Goal: Transaction & Acquisition: Purchase product/service

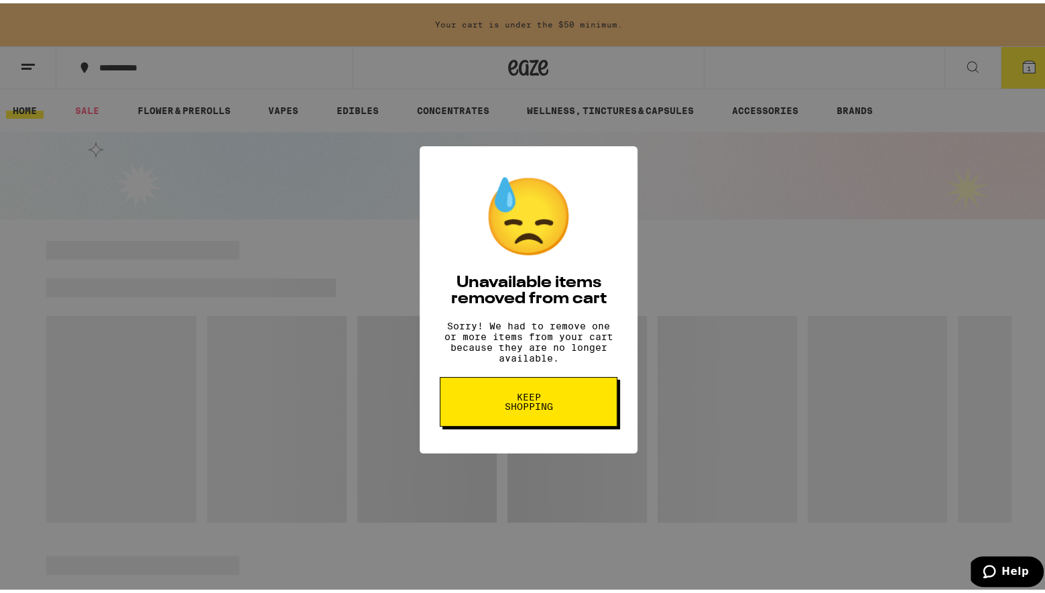
click at [526, 408] on span "Keep Shopping" at bounding box center [528, 398] width 69 height 19
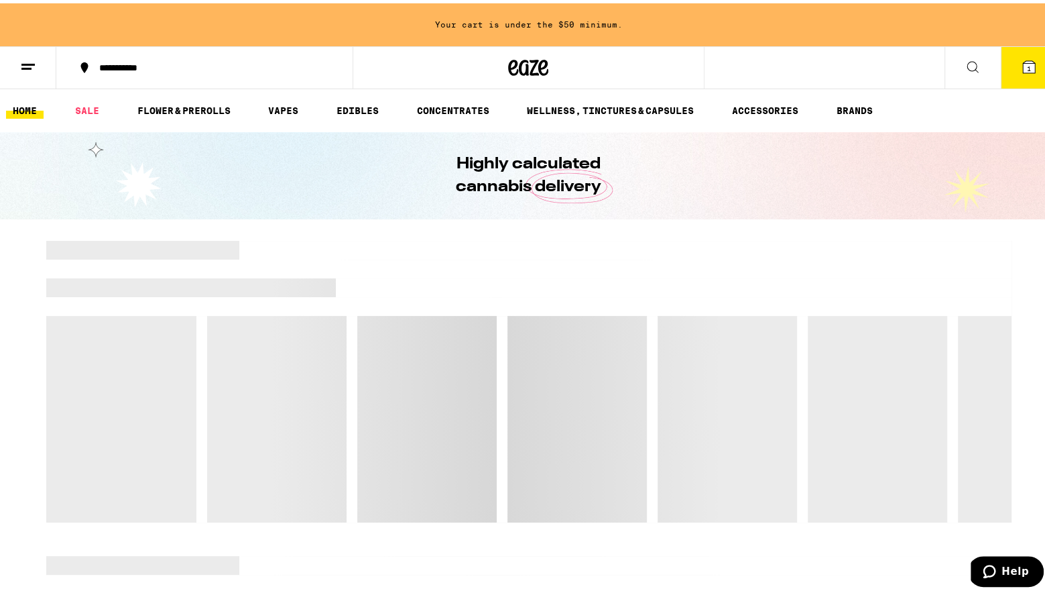
click at [1023, 60] on icon at bounding box center [1029, 64] width 16 height 16
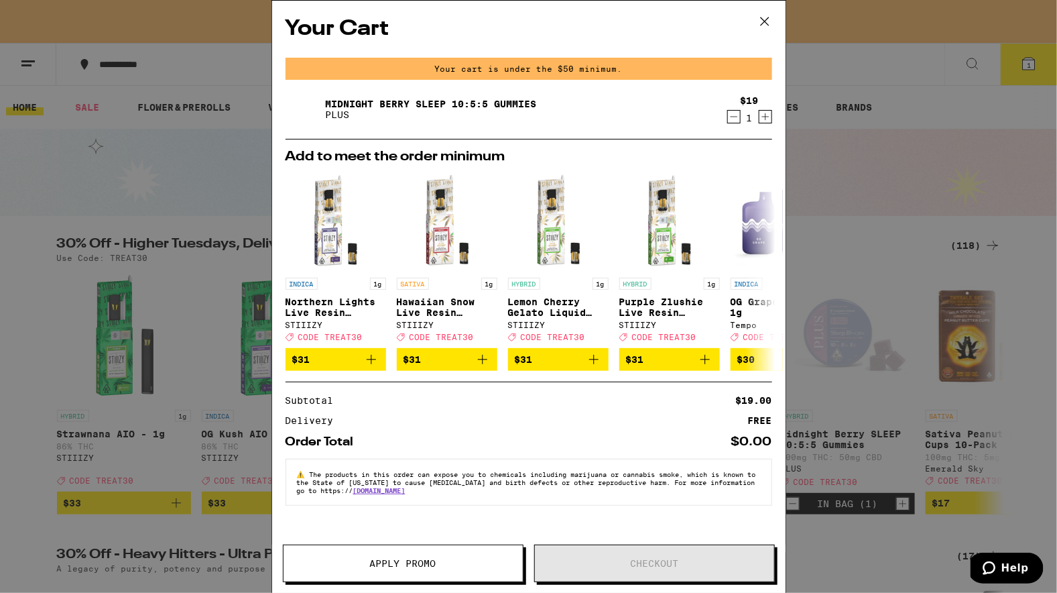
click at [760, 19] on icon at bounding box center [765, 21] width 20 height 20
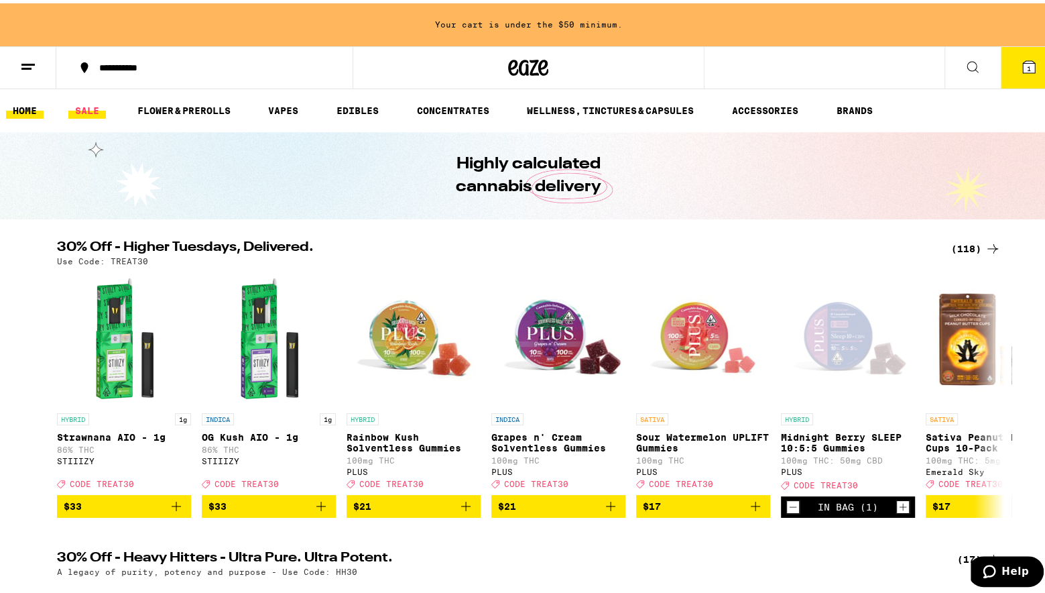
click at [80, 103] on link "SALE" at bounding box center [87, 107] width 38 height 16
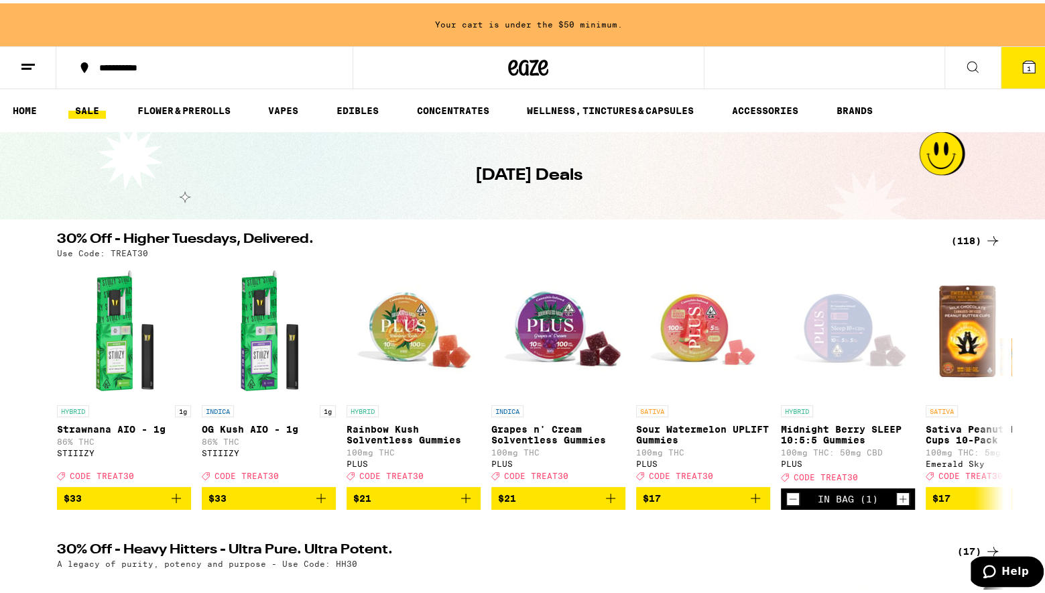
click at [962, 236] on div "(118)" at bounding box center [977, 237] width 50 height 16
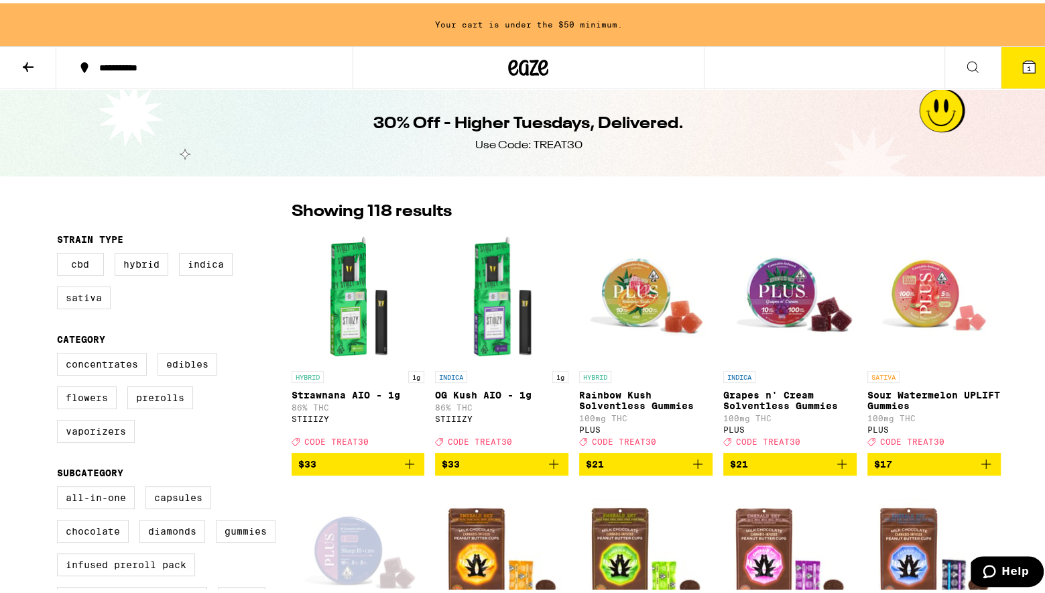
click at [228, 315] on div "CBD Hybrid Indica Sativa" at bounding box center [174, 282] width 235 height 67
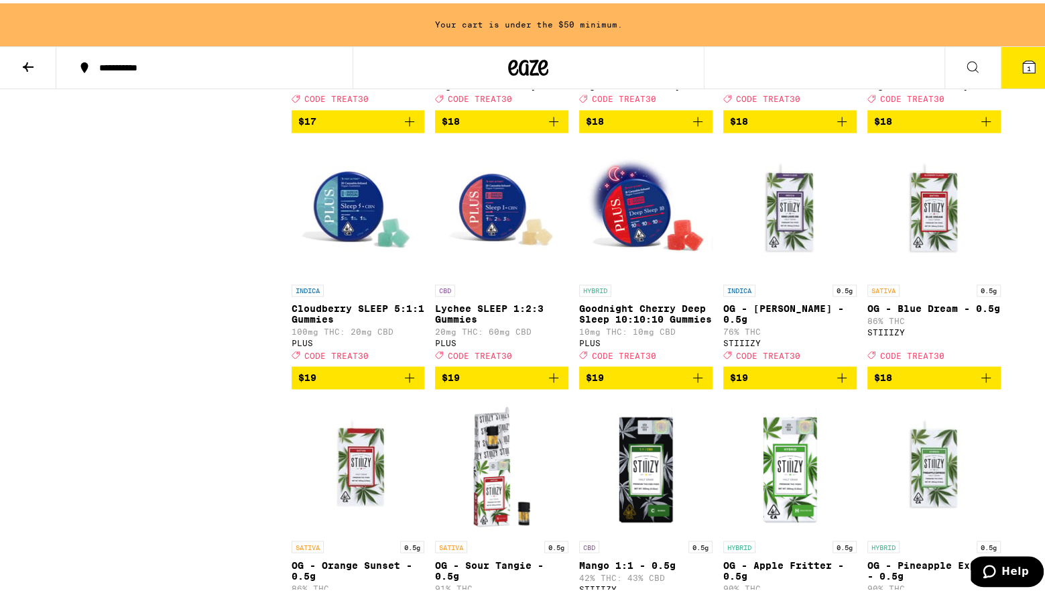
scroll to position [1643, 0]
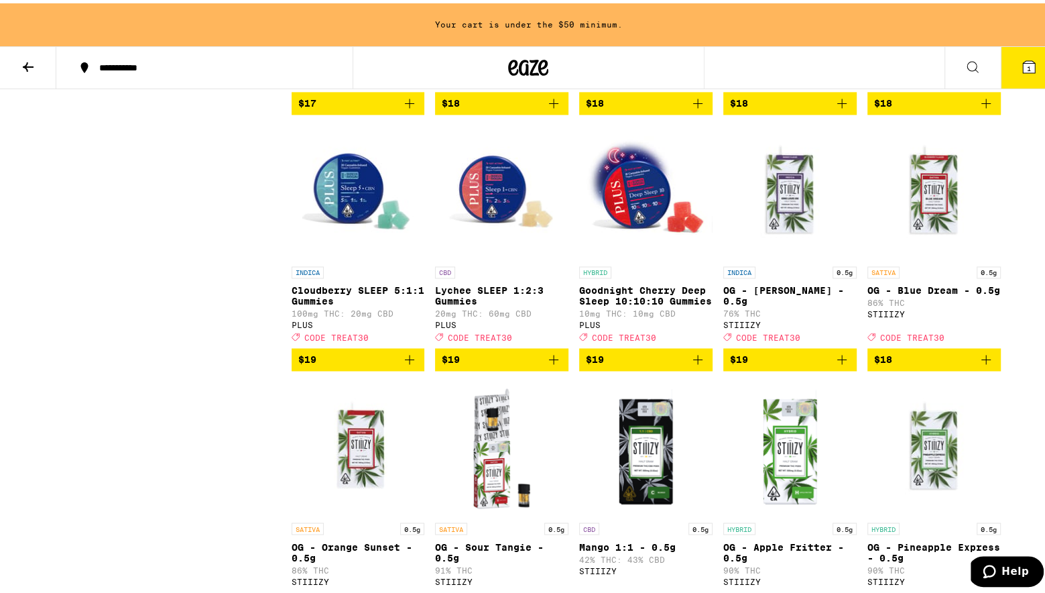
click at [340, 364] on span "$19" at bounding box center [358, 356] width 120 height 16
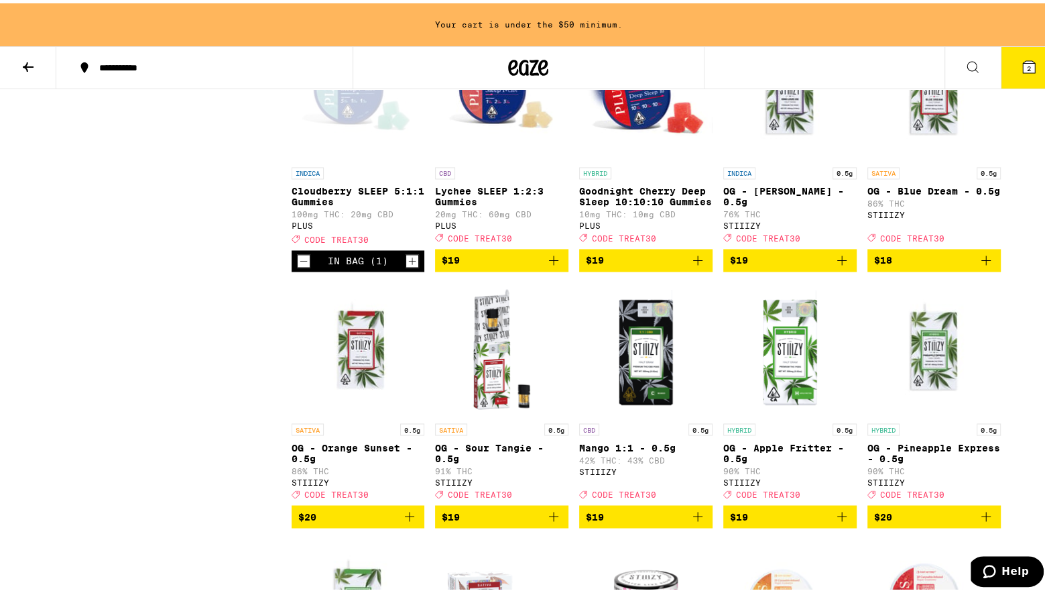
scroll to position [1743, 0]
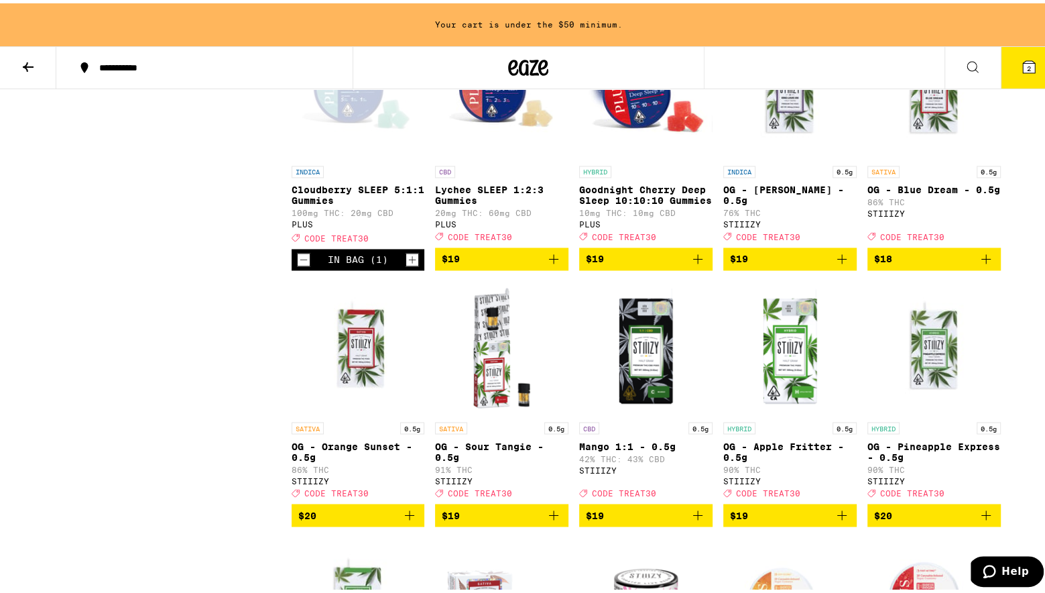
click at [630, 264] on span "$19" at bounding box center [646, 255] width 120 height 16
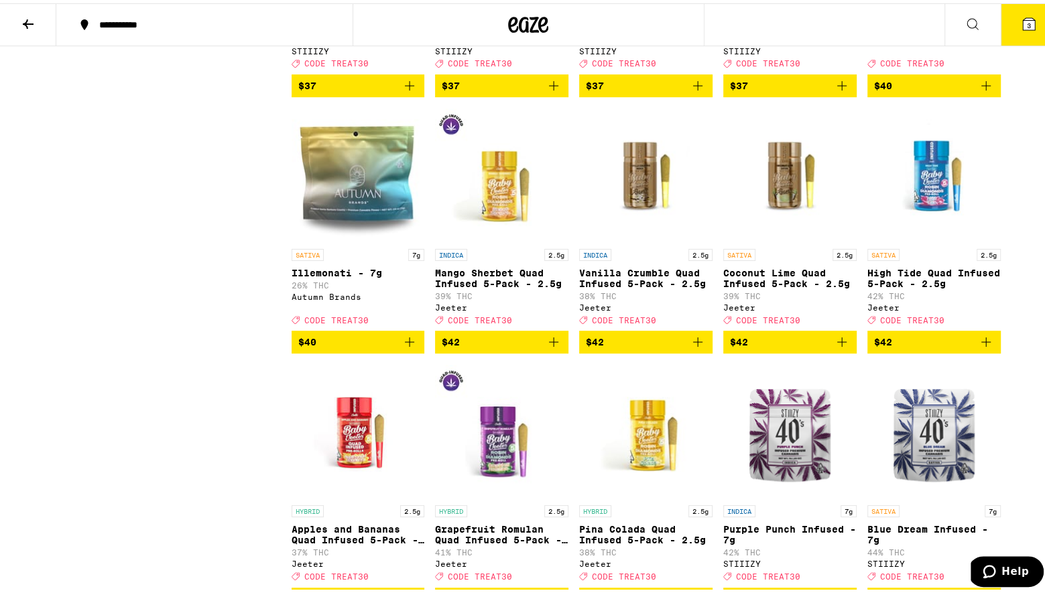
scroll to position [4953, 0]
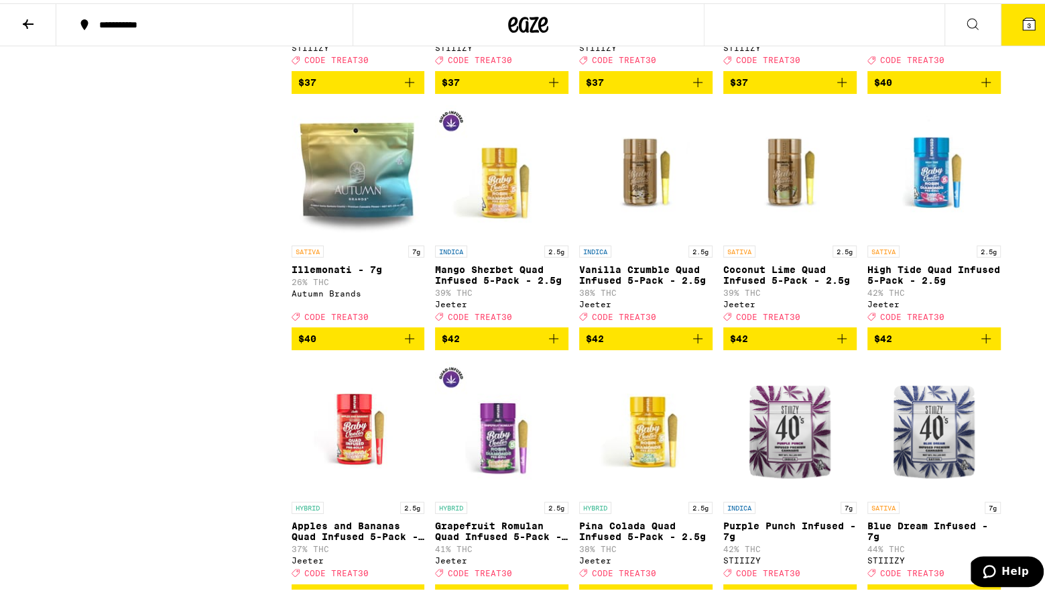
click at [508, 23] on icon at bounding box center [513, 21] width 10 height 16
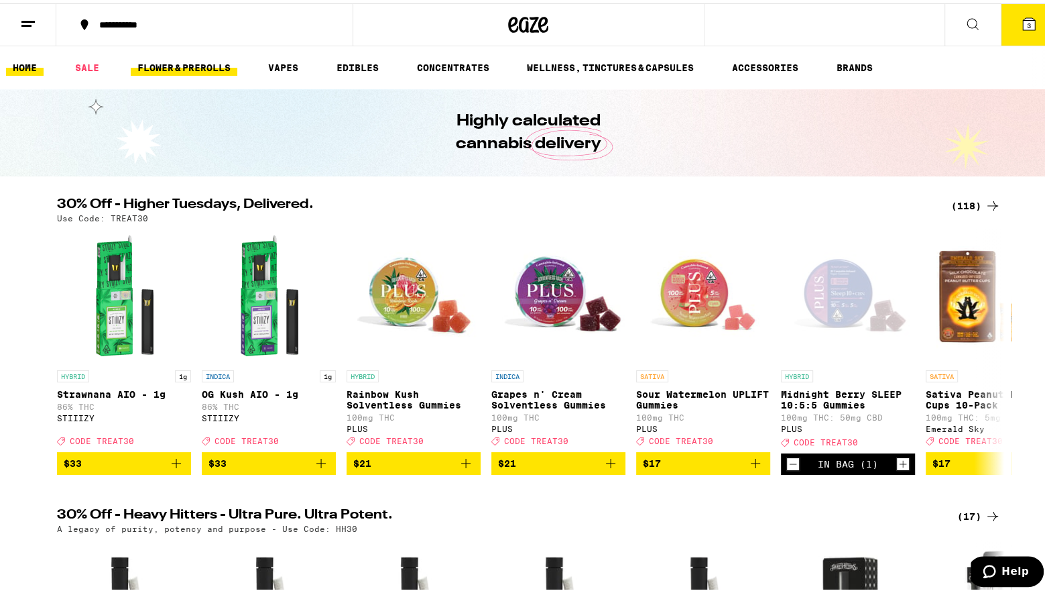
click at [154, 65] on link "FLOWER & PREROLLS" at bounding box center [184, 64] width 107 height 16
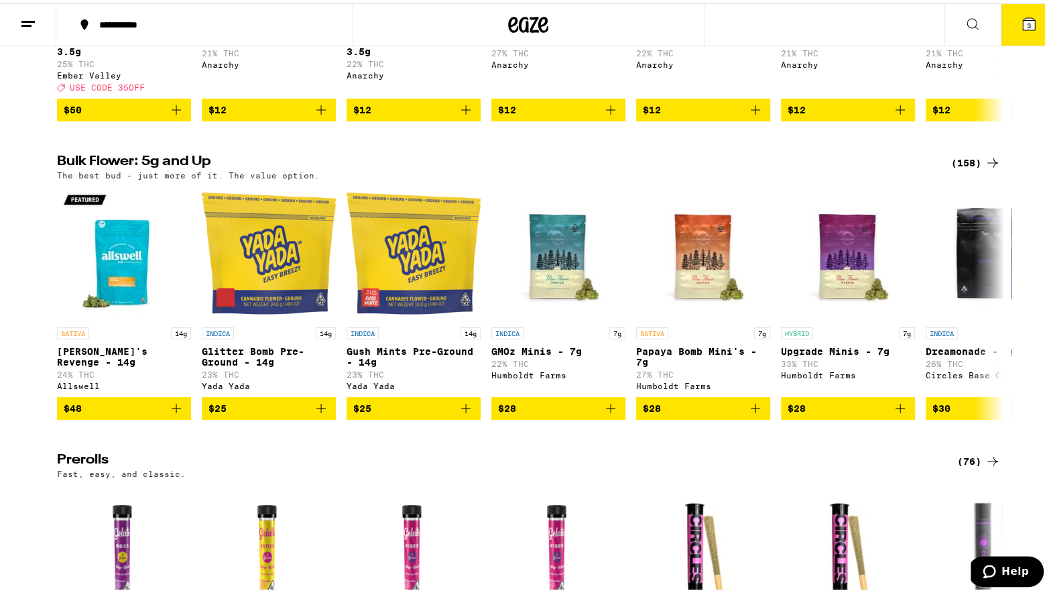
scroll to position [339, 0]
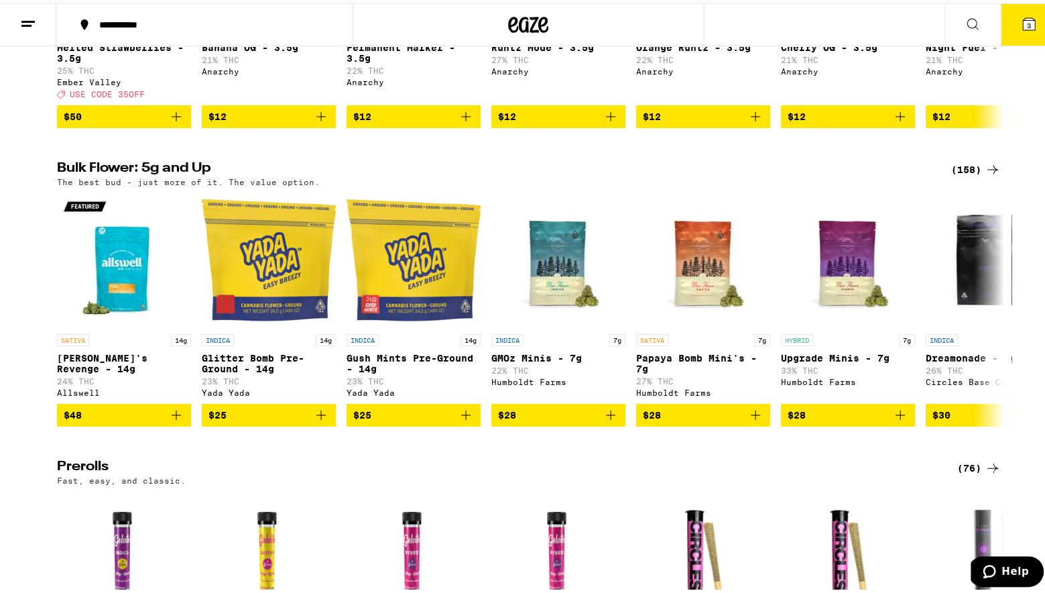
click at [954, 174] on div "(158)" at bounding box center [977, 166] width 50 height 16
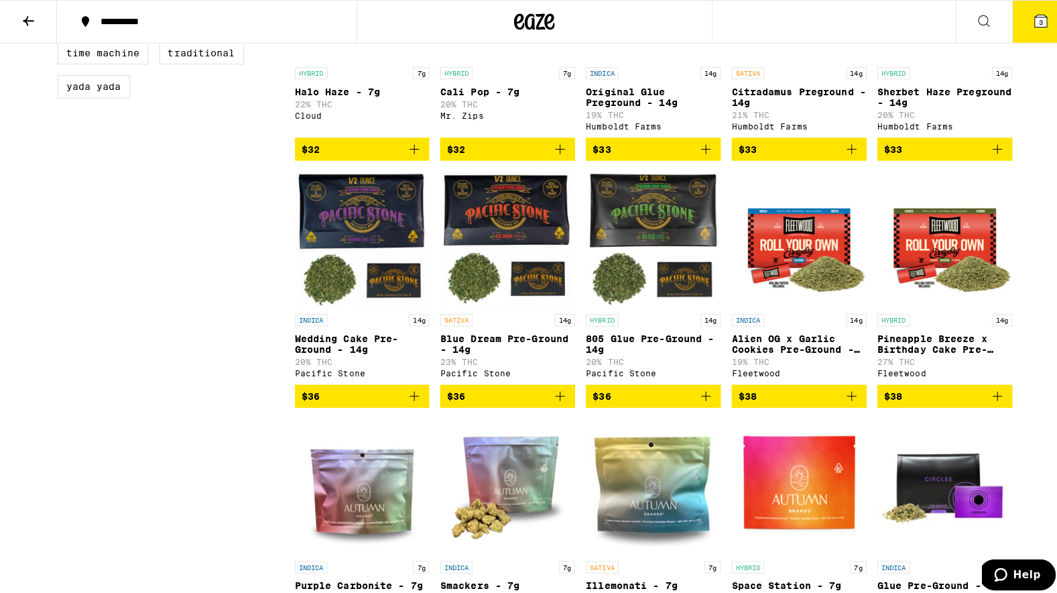
scroll to position [972, 0]
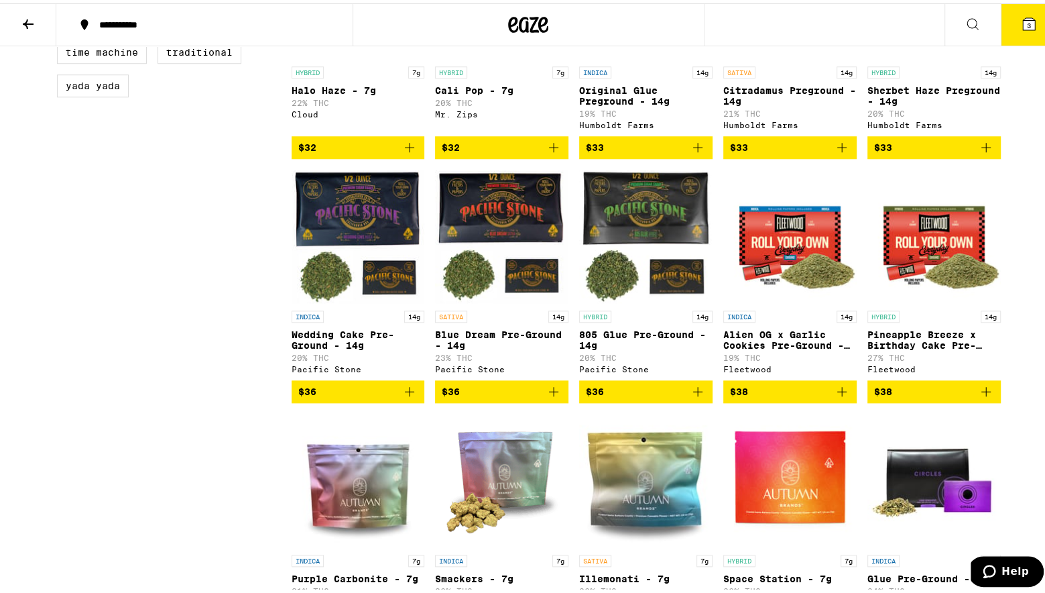
click at [491, 396] on span "$36" at bounding box center [502, 388] width 120 height 16
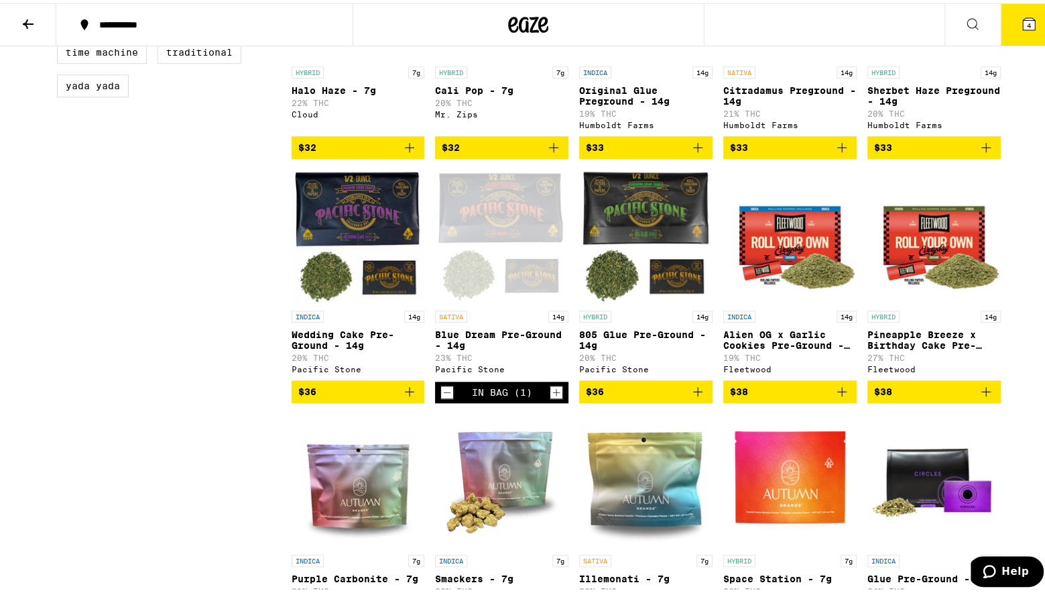
click at [915, 396] on span "$38" at bounding box center [934, 388] width 120 height 16
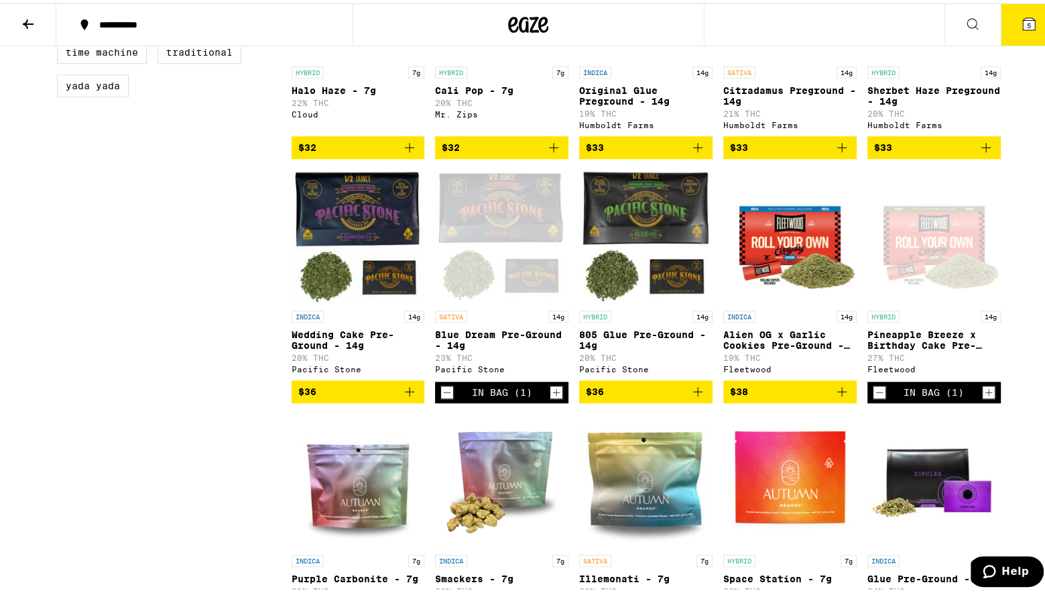
click at [1027, 24] on span "5" at bounding box center [1029, 22] width 4 height 8
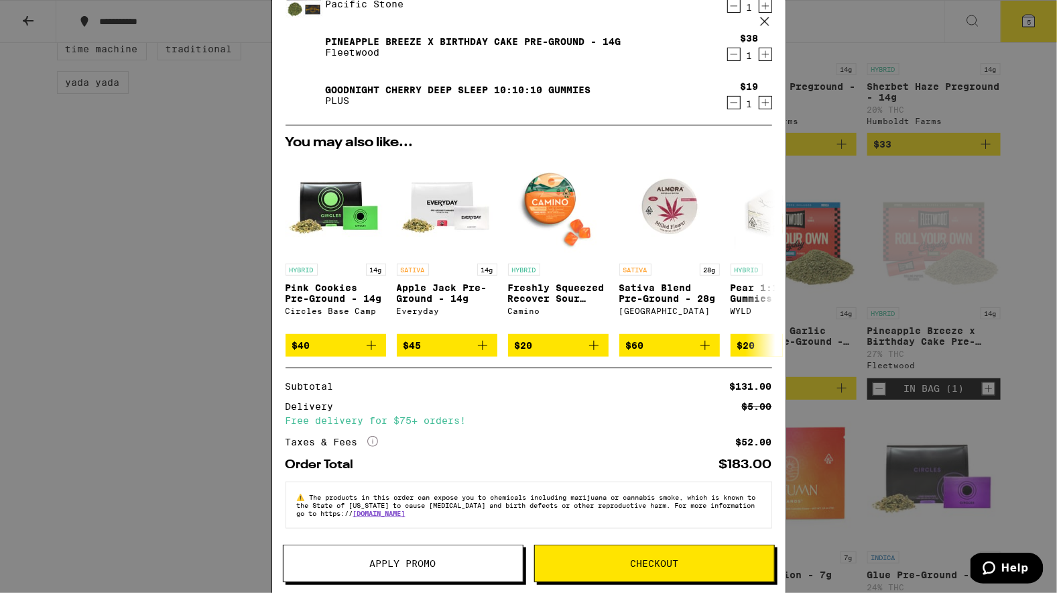
scroll to position [170, 0]
click at [422, 559] on span "Apply Promo" at bounding box center [403, 563] width 66 height 9
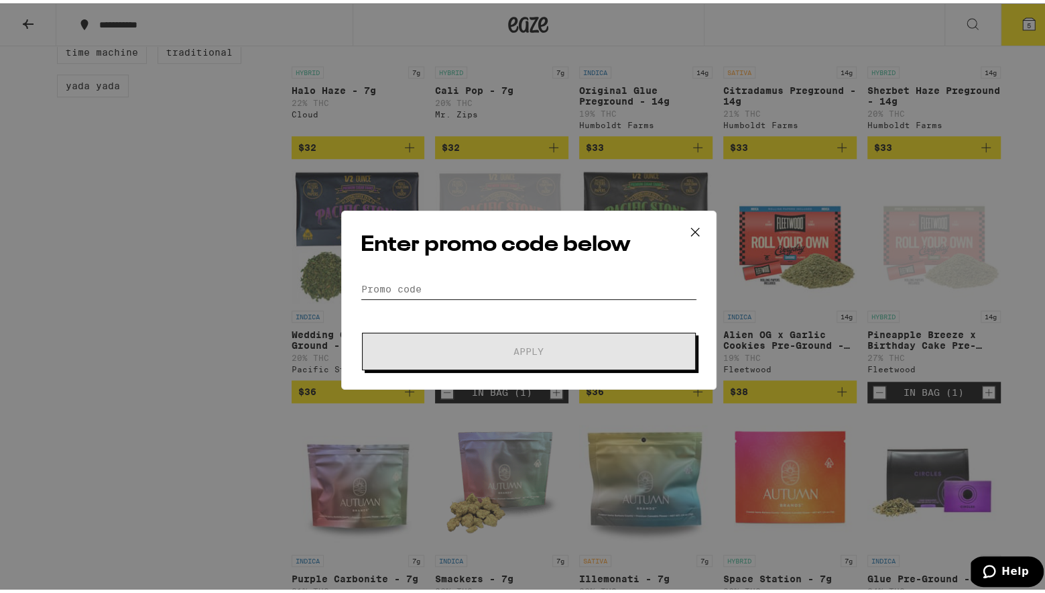
click at [477, 280] on input "Promo Code" at bounding box center [529, 286] width 337 height 20
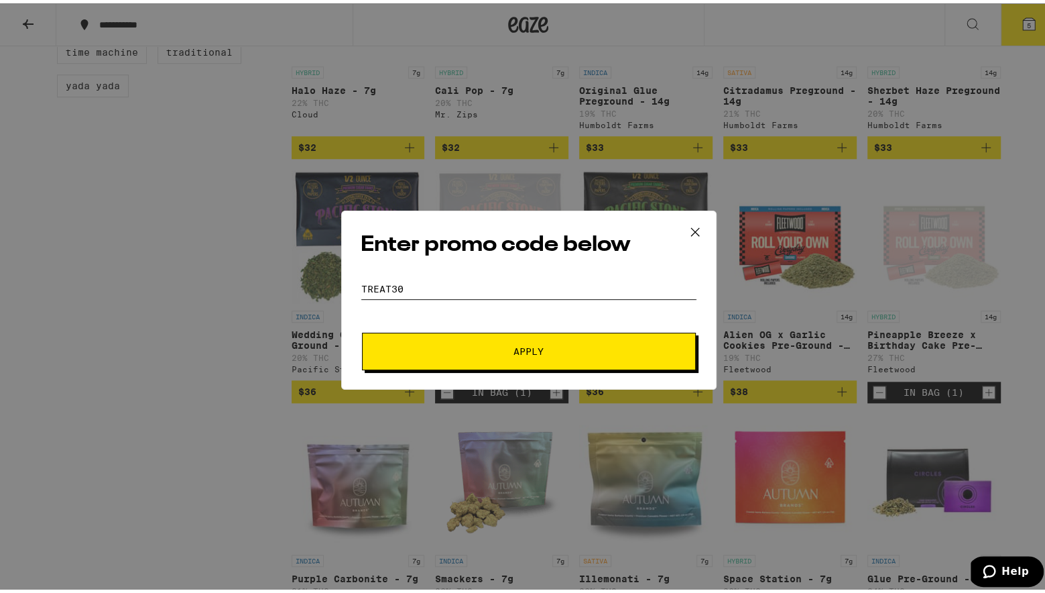
type input "TREAT30"
click at [527, 349] on span "Apply" at bounding box center [529, 347] width 30 height 9
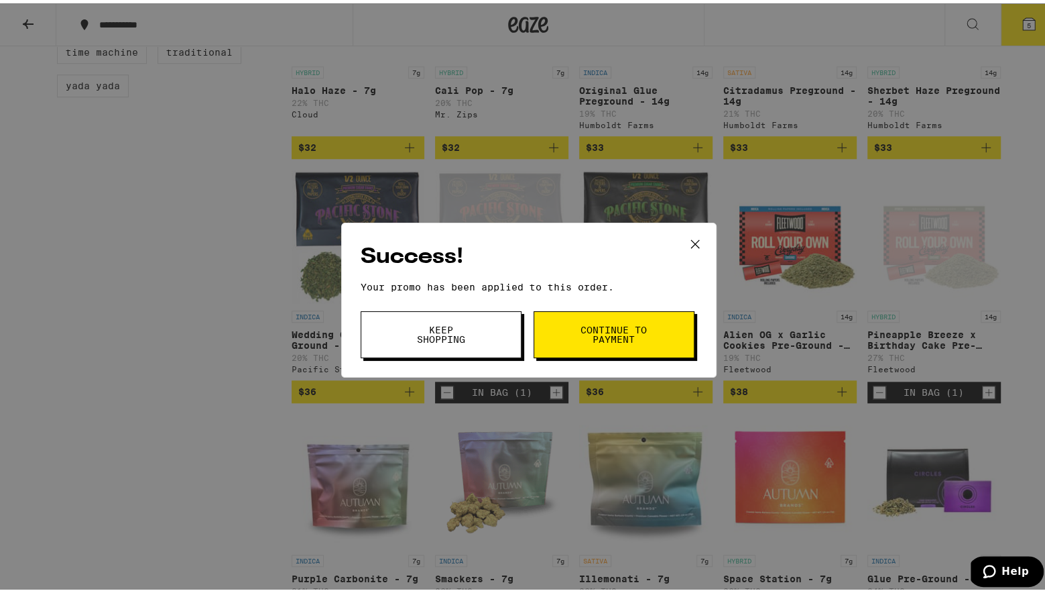
click at [687, 237] on icon at bounding box center [695, 241] width 20 height 20
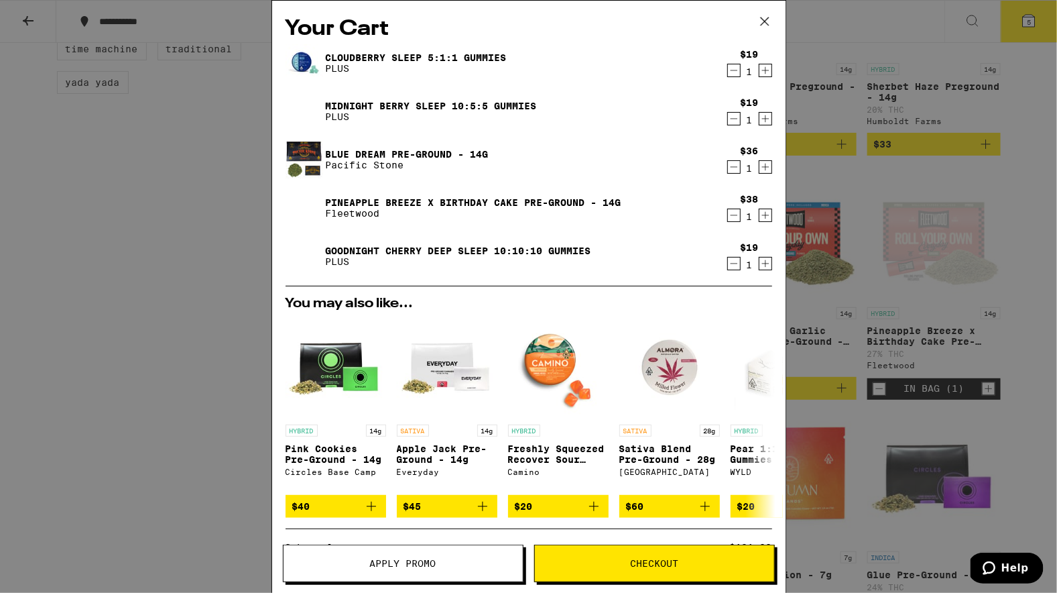
click at [728, 67] on icon "Decrement" at bounding box center [734, 70] width 12 height 16
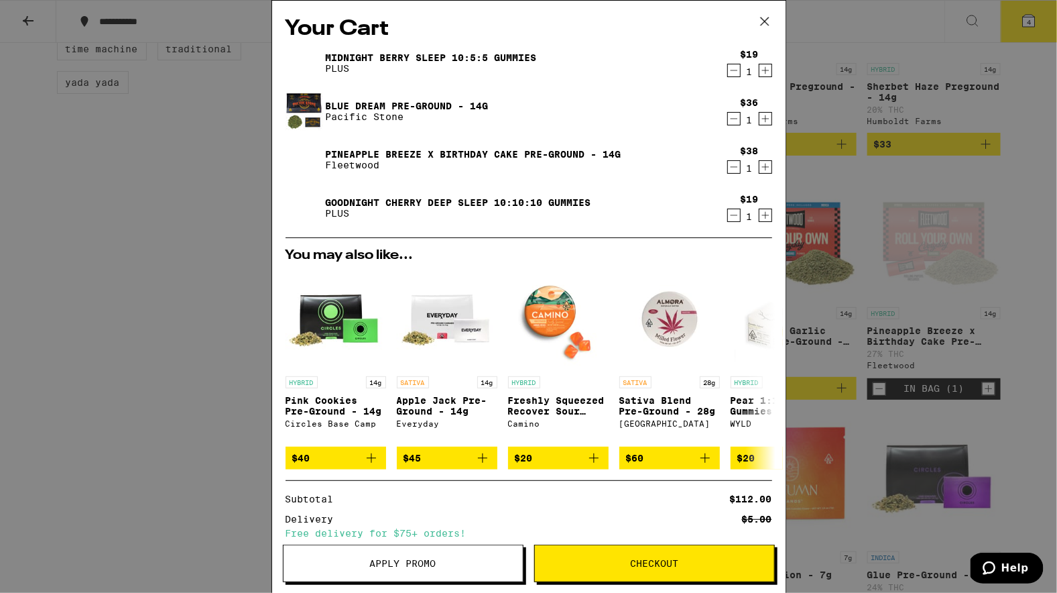
click at [728, 210] on icon "Decrement" at bounding box center [734, 215] width 12 height 16
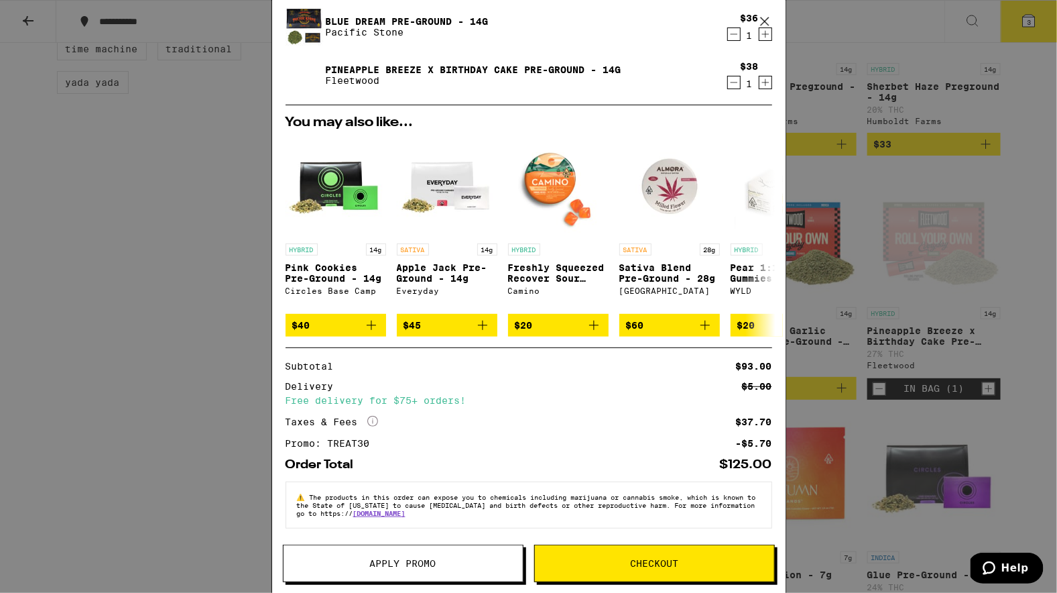
scroll to position [94, 0]
click at [653, 567] on span "Checkout" at bounding box center [654, 563] width 48 height 9
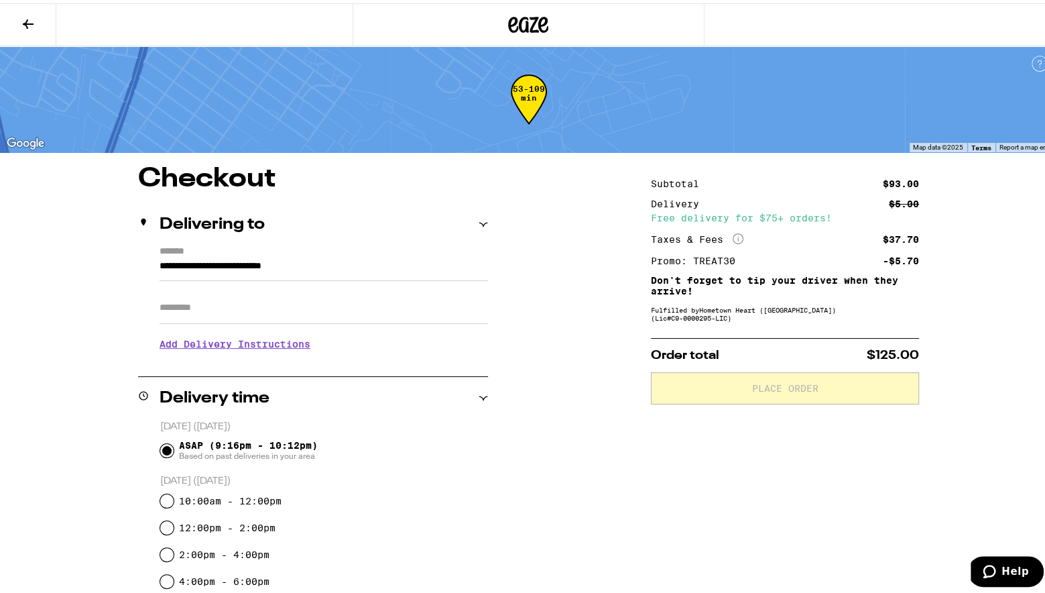
click at [546, 439] on div "**********" at bounding box center [529, 563] width 966 height 803
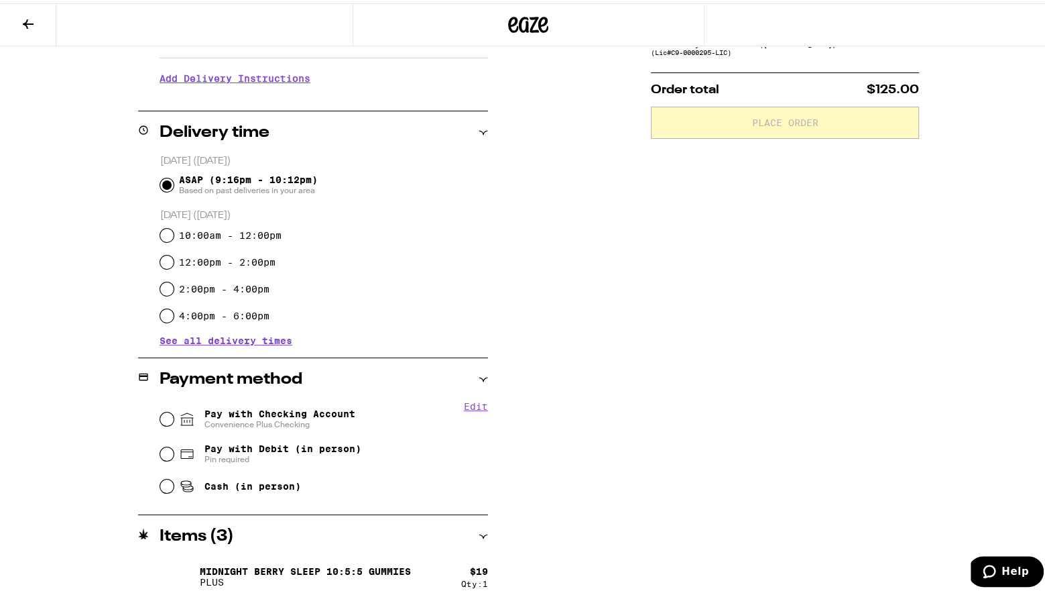
scroll to position [268, 0]
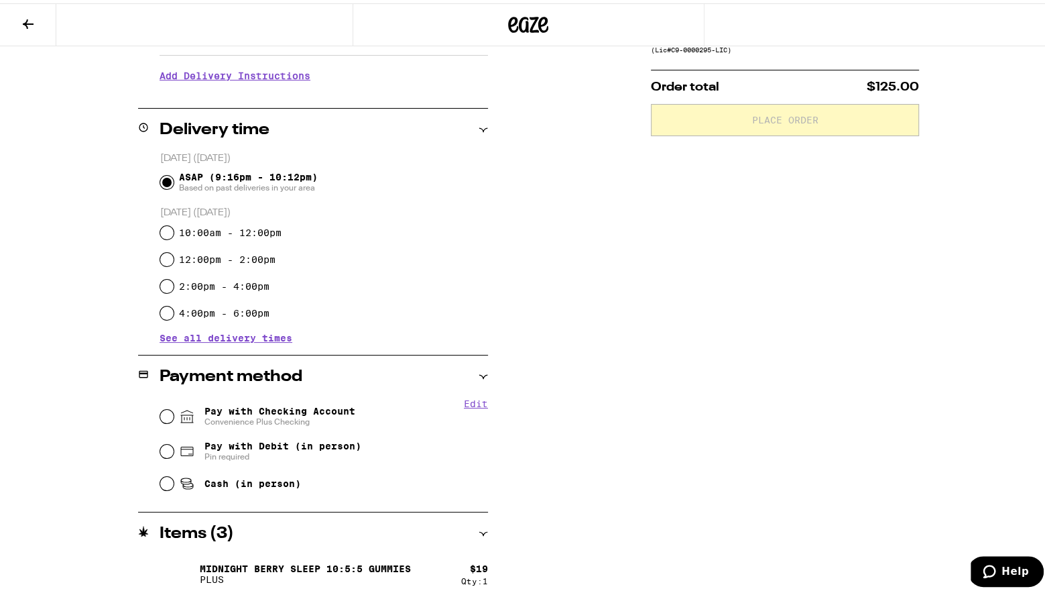
click at [151, 412] on div "Edit Pay with Checking Account Convenience Plus Checking Pay with Debit (in per…" at bounding box center [313, 445] width 350 height 100
click at [152, 412] on div "Edit Pay with Checking Account Convenience Plus Checking Pay with Debit (in per…" at bounding box center [313, 445] width 350 height 100
click at [160, 412] on fieldset "Edit Pay with Checking Account Convenience Plus Checking Pay with Debit (in per…" at bounding box center [324, 445] width 329 height 100
click at [160, 414] on input "Pay with Checking Account Convenience Plus Checking" at bounding box center [166, 412] width 13 height 13
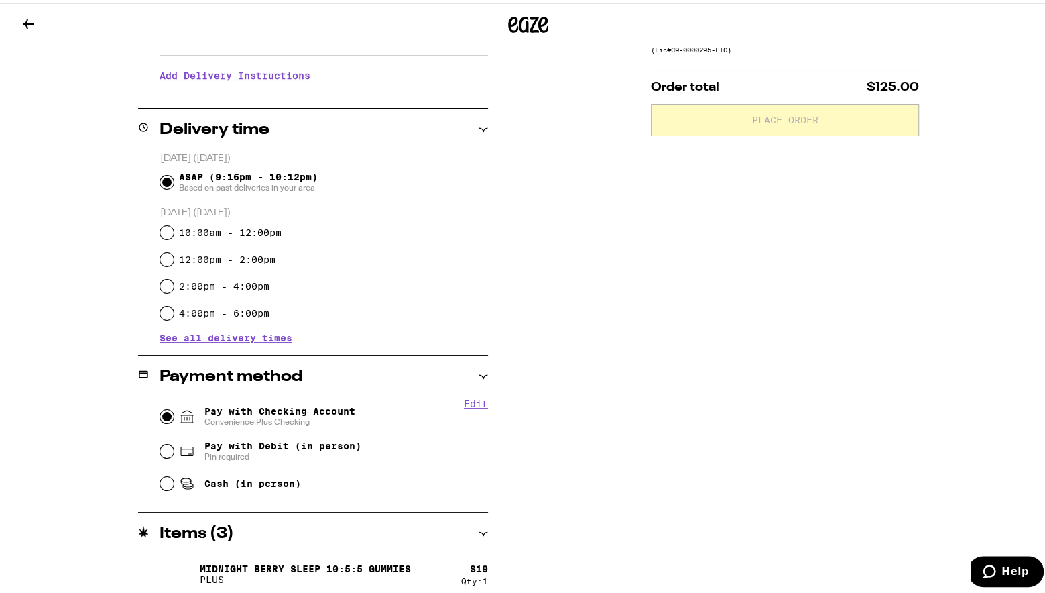
radio input "true"
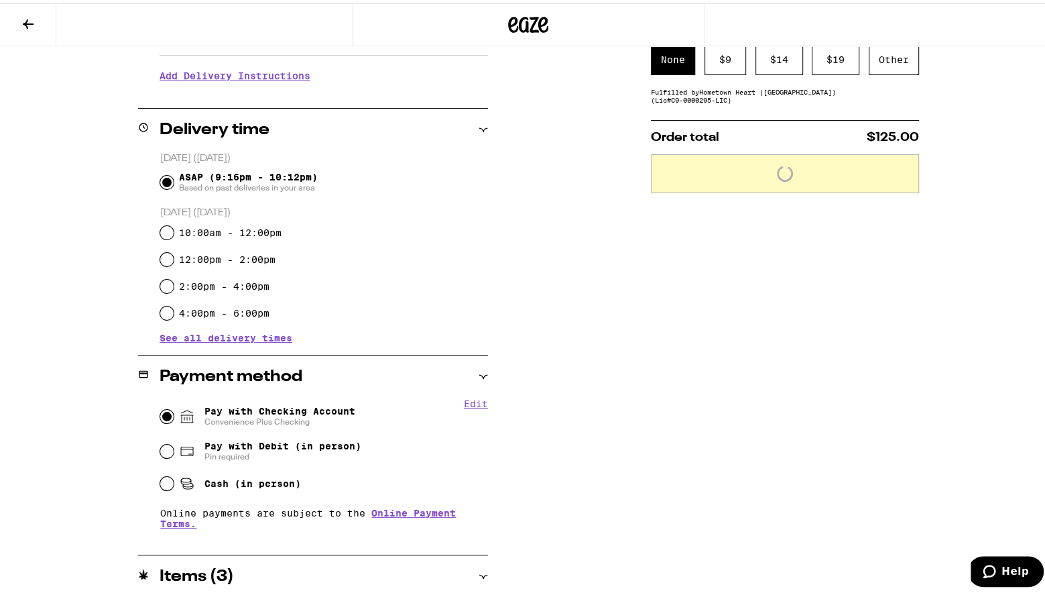
click at [753, 371] on div "Subtotal $93.00 Delivery $5.00 Free delivery for $75+ orders! Taxes & Fees More…" at bounding box center [785, 317] width 268 height 846
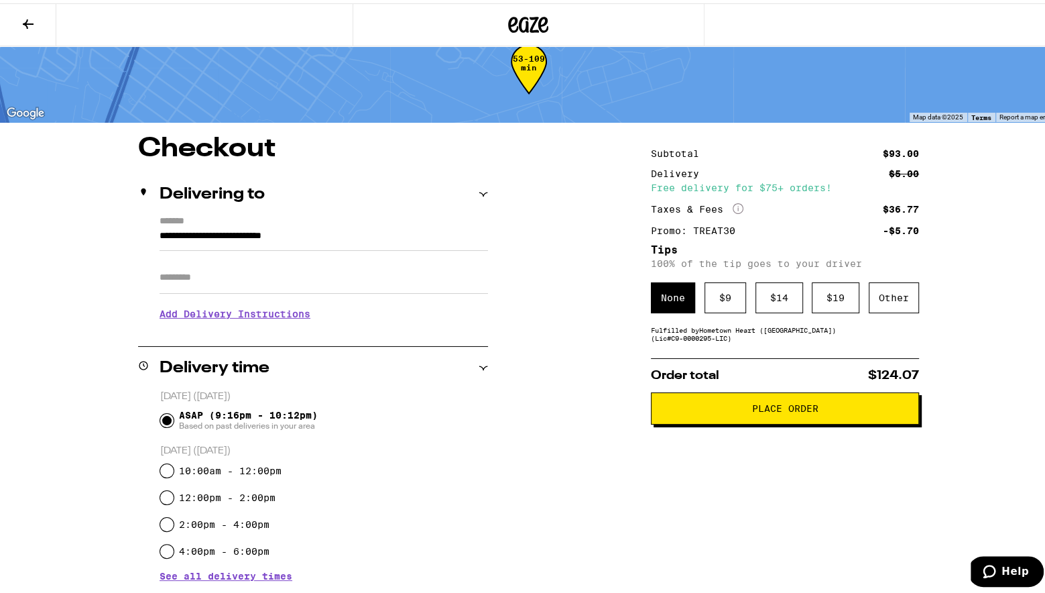
scroll to position [0, 0]
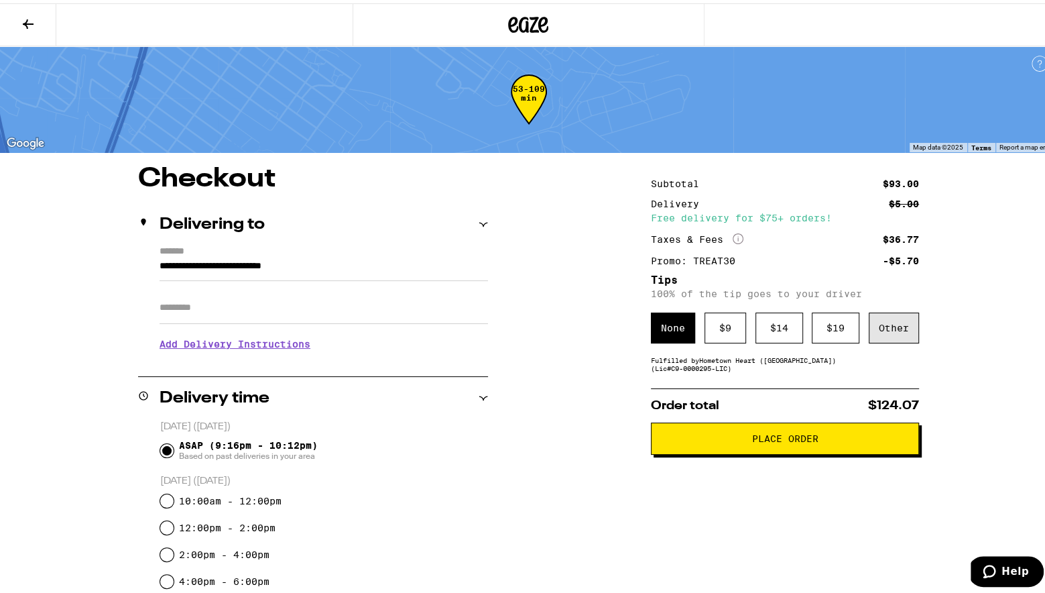
click at [884, 317] on div "Other" at bounding box center [894, 324] width 50 height 31
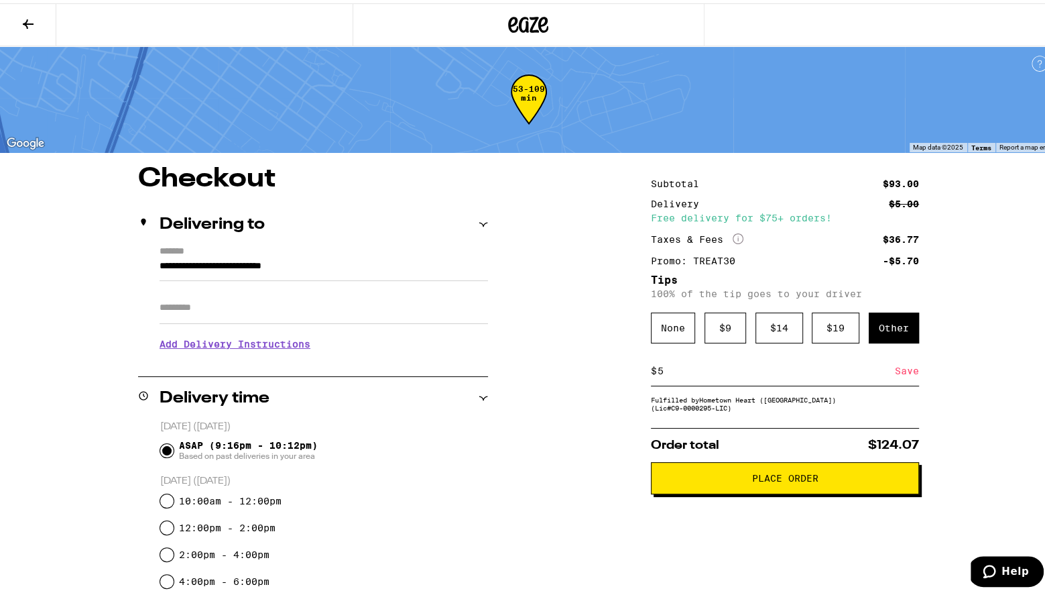
type input "5"
click at [897, 370] on div "Save" at bounding box center [907, 368] width 24 height 30
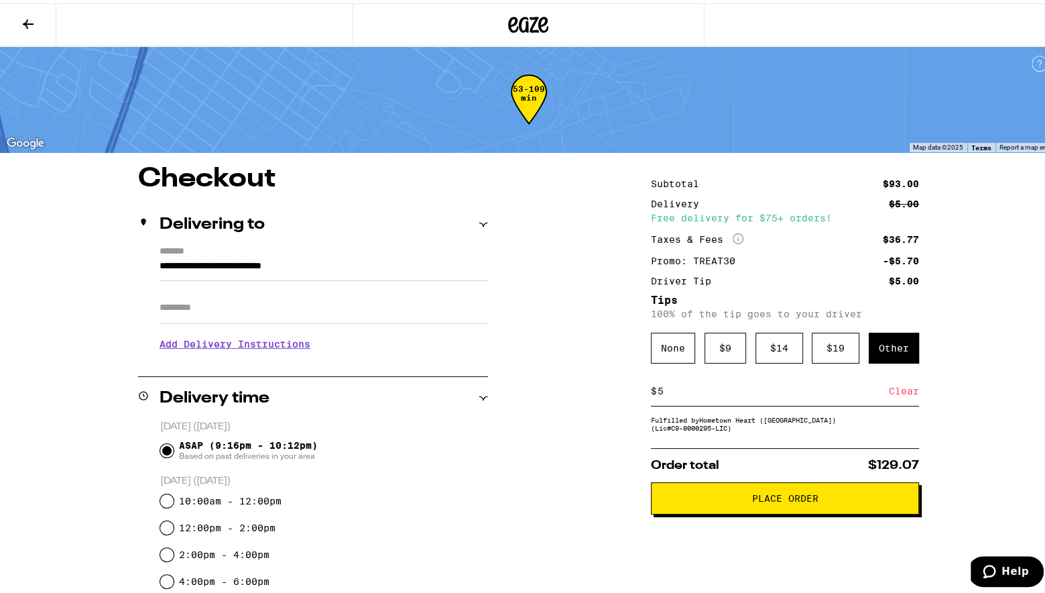
click at [805, 500] on span "Place Order" at bounding box center [785, 494] width 66 height 9
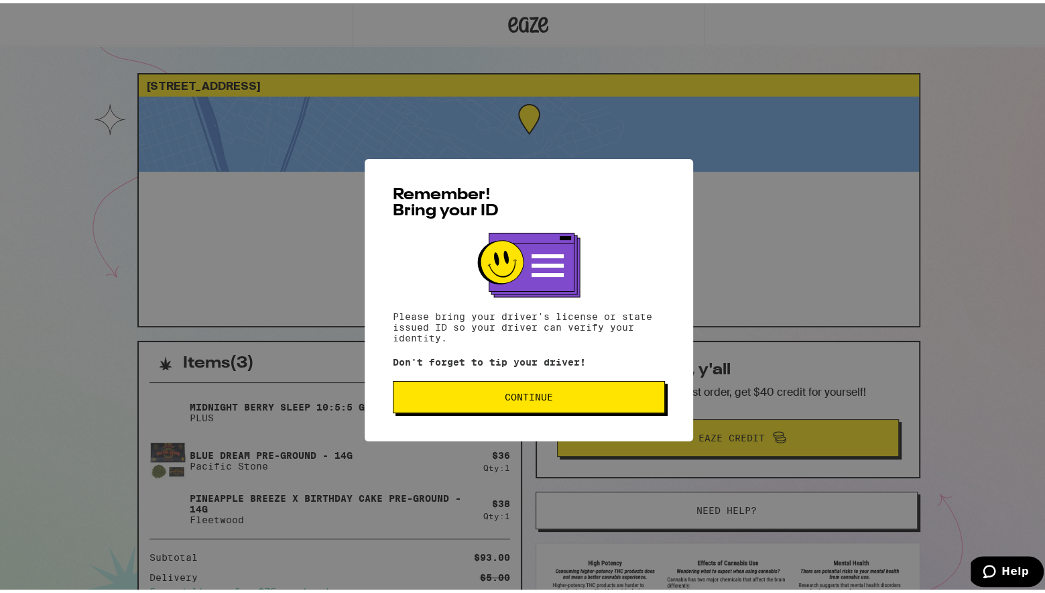
click at [561, 396] on span "Continue" at bounding box center [528, 393] width 249 height 9
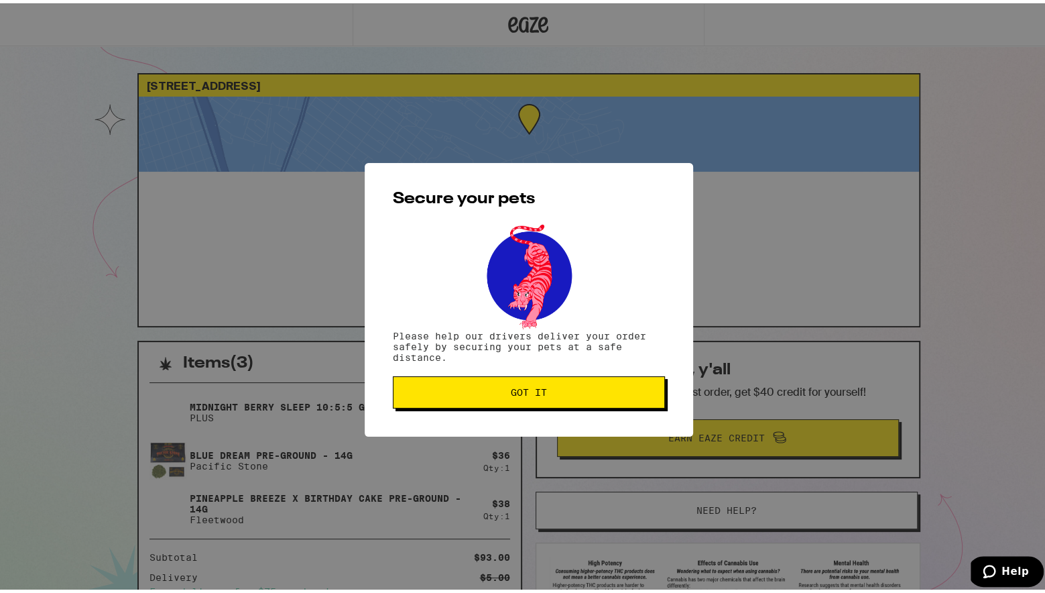
click at [528, 384] on button "Got it" at bounding box center [529, 389] width 272 height 32
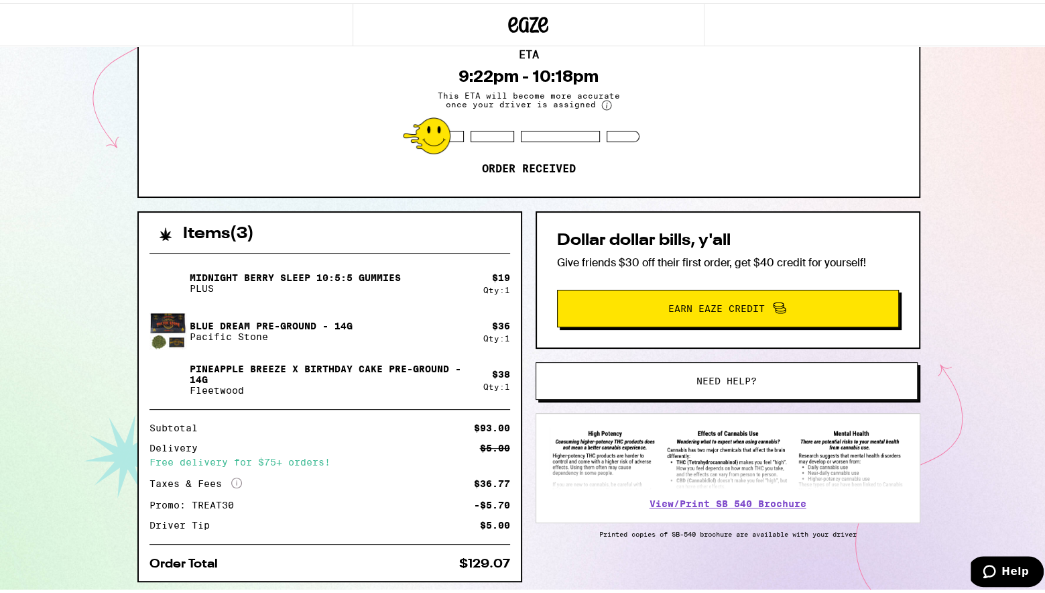
scroll to position [134, 0]
